Goal: Communication & Community: Answer question/provide support

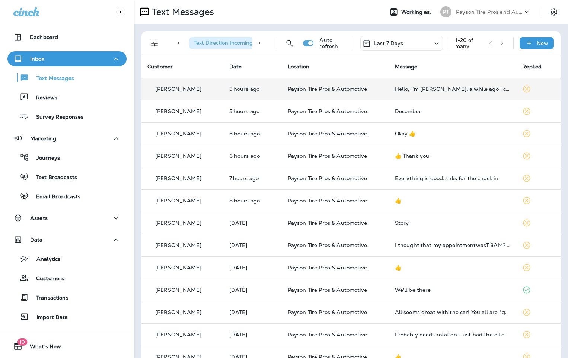
click at [210, 89] on div "[PERSON_NAME]" at bounding box center [182, 89] width 70 height 8
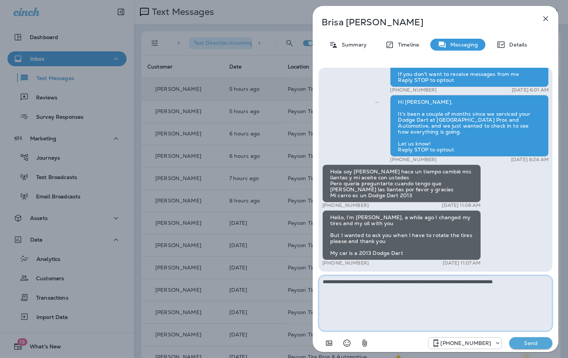
type textarea "**********"
click at [541, 343] on p "Send" at bounding box center [530, 343] width 31 height 7
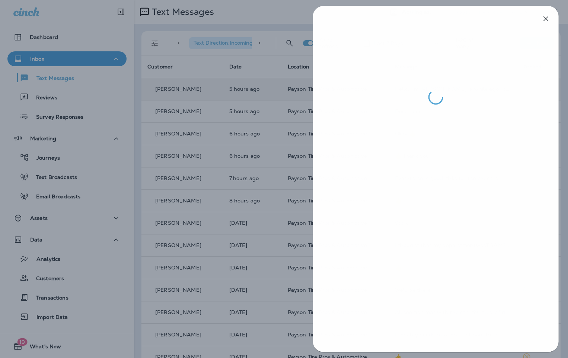
click at [210, 119] on div at bounding box center [284, 179] width 568 height 358
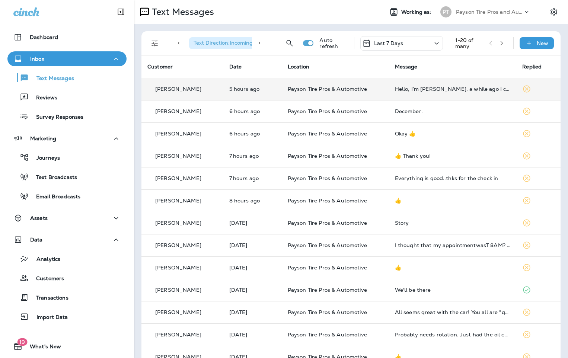
click at [269, 95] on td "5 hours ago" at bounding box center [252, 89] width 58 height 22
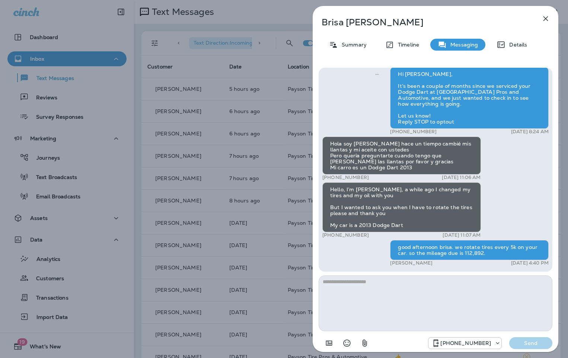
click at [199, 67] on div "[PERSON_NAME] Summary Timeline Messaging Details Hello [PERSON_NAME], This is P…" at bounding box center [284, 179] width 568 height 358
